Goal: Obtain resource: Download file/media

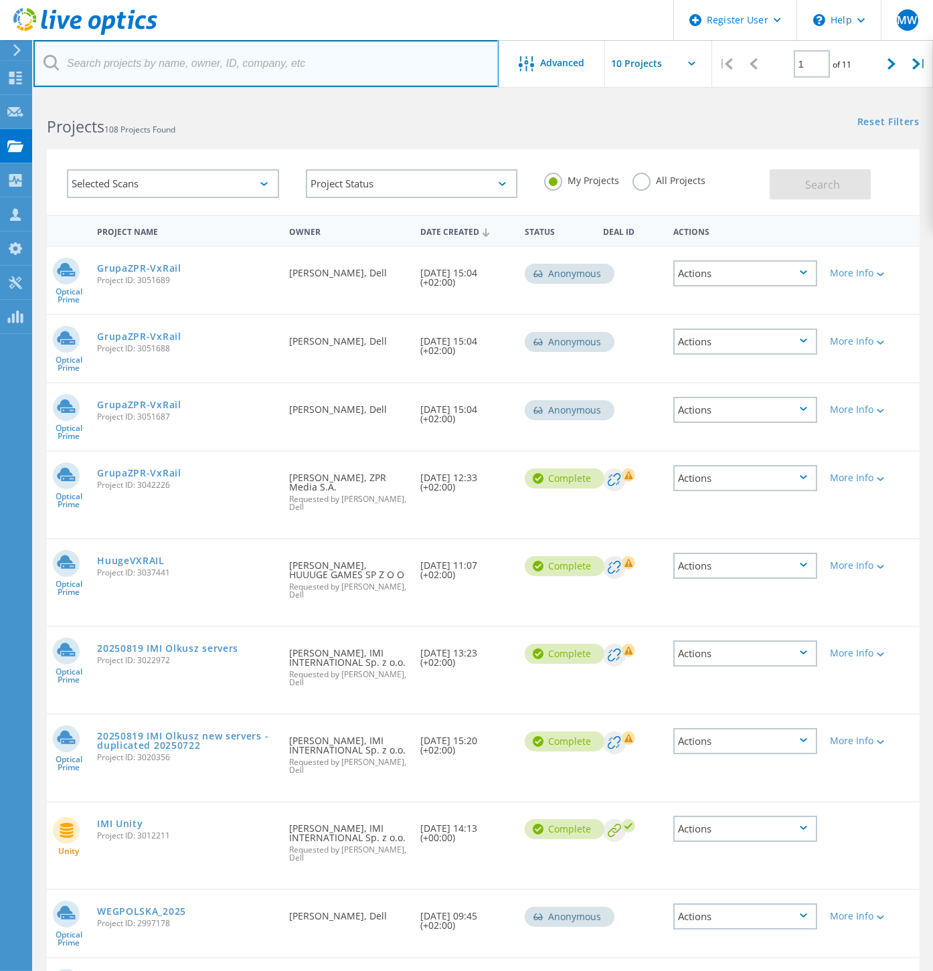
click at [130, 62] on input "text" at bounding box center [265, 63] width 465 height 47
type input "rohlig"
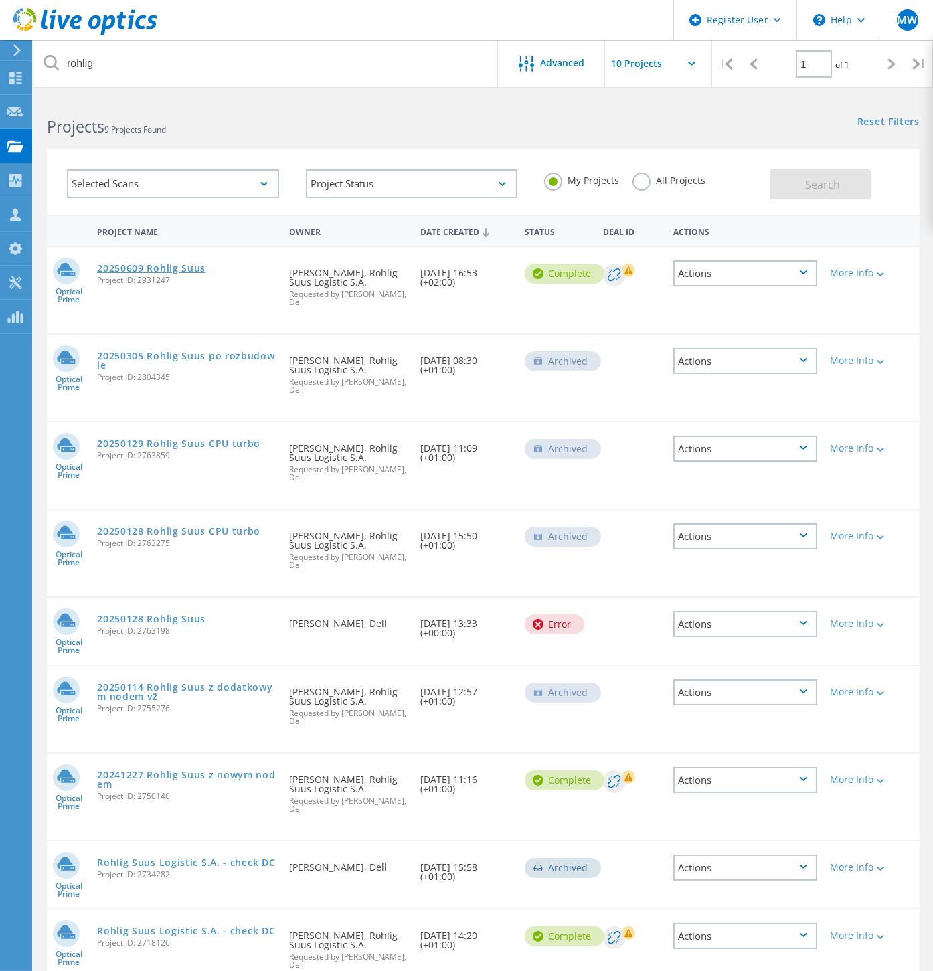
click at [189, 266] on link "20250609 Rohlig Suus" at bounding box center [151, 268] width 108 height 9
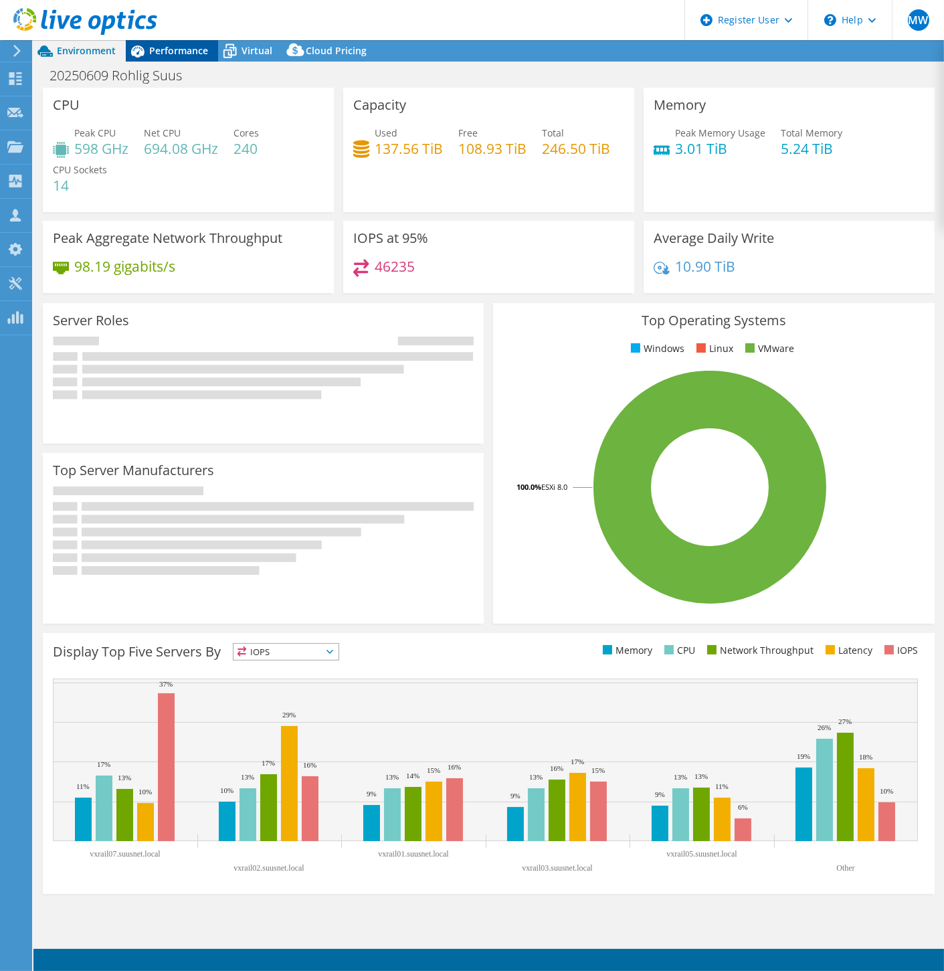
click at [165, 43] on div "Performance" at bounding box center [172, 50] width 92 height 21
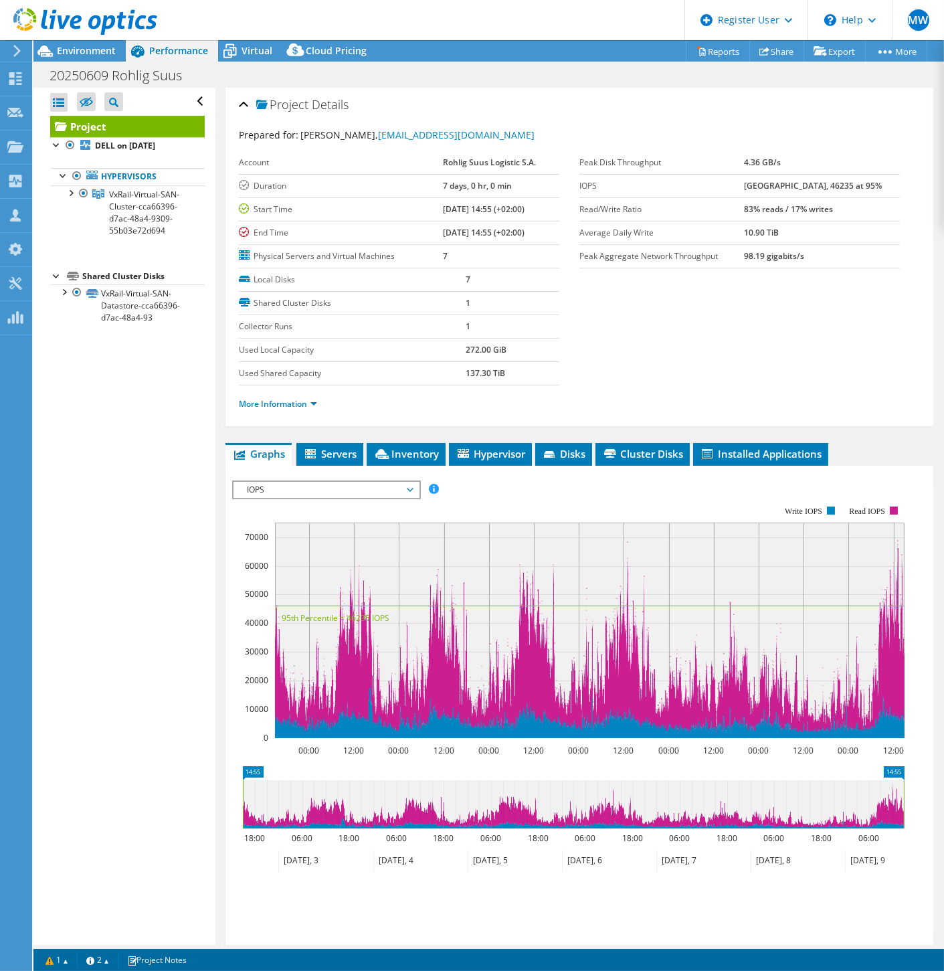
click at [385, 438] on div "Project Details Prepared for: [PERSON_NAME], [EMAIL_ADDRESS][DOMAIN_NAME] Accou…" at bounding box center [579, 559] width 728 height 942
click at [395, 449] on span "Inventory" at bounding box center [406, 453] width 66 height 13
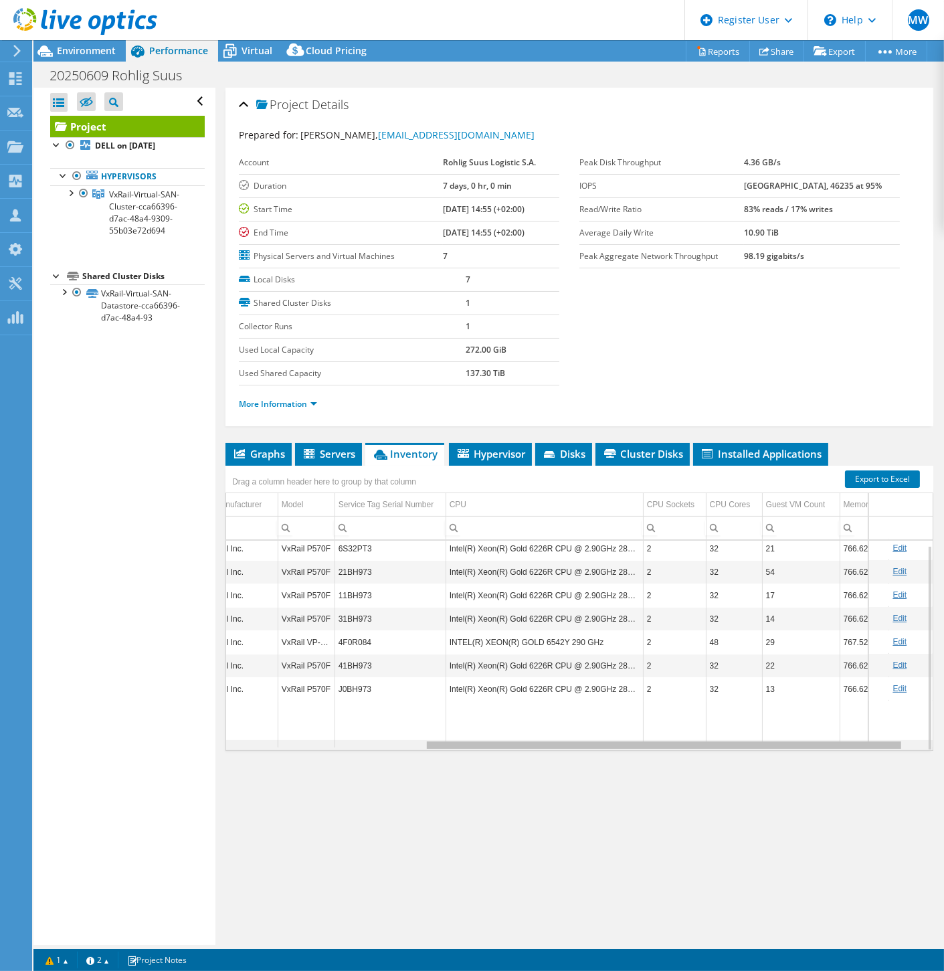
scroll to position [4, 292]
drag, startPoint x: 684, startPoint y: 741, endPoint x: 891, endPoint y: 739, distance: 207.5
click at [891, 739] on body "MW Dell User [PERSON_NAME] [PERSON_NAME][EMAIL_ADDRESS][DOMAIN_NAME] Dell My Pr…" at bounding box center [472, 485] width 944 height 971
drag, startPoint x: 824, startPoint y: 836, endPoint x: 785, endPoint y: 797, distance: 54.9
click at [824, 834] on div "Project Details Prepared for: [PERSON_NAME], [EMAIL_ADDRESS][DOMAIN_NAME] Accou…" at bounding box center [579, 516] width 728 height 857
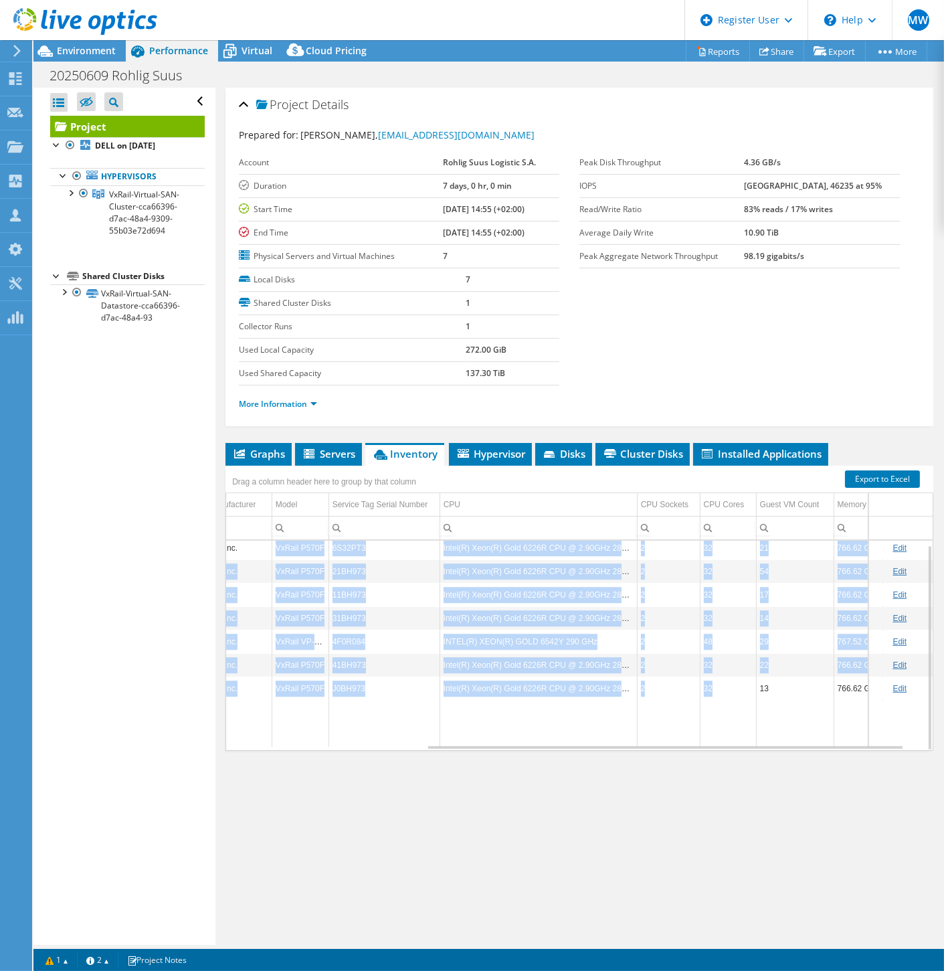
drag, startPoint x: 715, startPoint y: 683, endPoint x: 254, endPoint y: 539, distance: 483.0
click at [253, 539] on tbody "vxrail06.suusnet.local Hypervisor VMware ESXi 8.0.3 build-24674464 Dell Inc. Vx…" at bounding box center [440, 642] width 1013 height 211
click at [859, 478] on link "Export to Excel" at bounding box center [882, 478] width 75 height 17
